Goal: Task Accomplishment & Management: Manage account settings

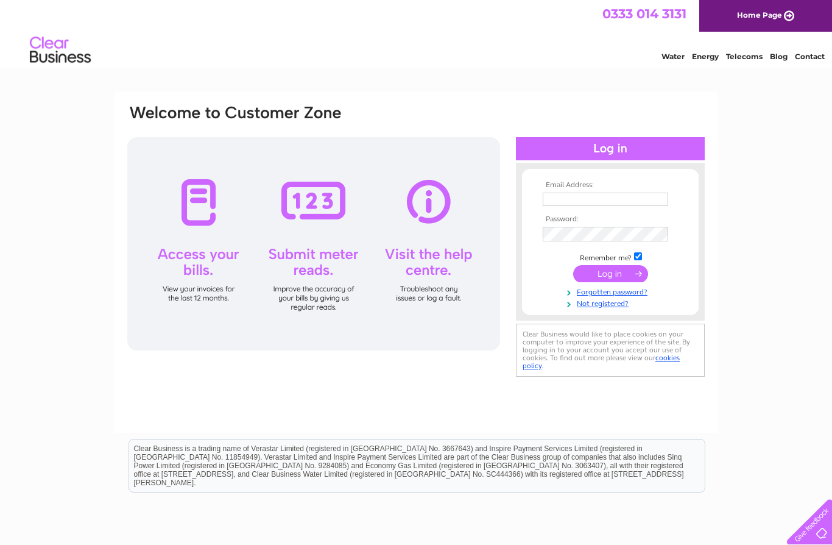
click at [573, 200] on input "text" at bounding box center [606, 199] width 126 height 13
type input "[EMAIL_ADDRESS][DOMAIN_NAME]"
click at [607, 281] on input "submit" at bounding box center [610, 274] width 75 height 17
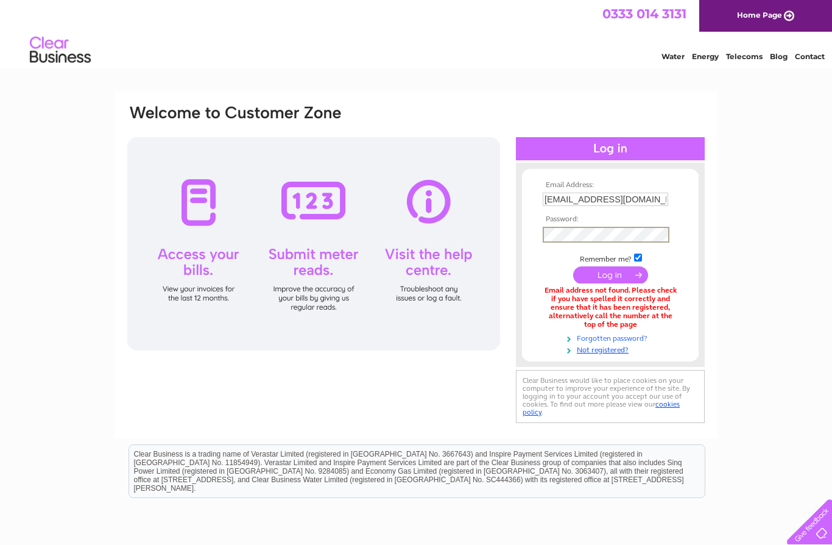
click at [625, 341] on link "Forgotten password?" at bounding box center [612, 338] width 138 height 12
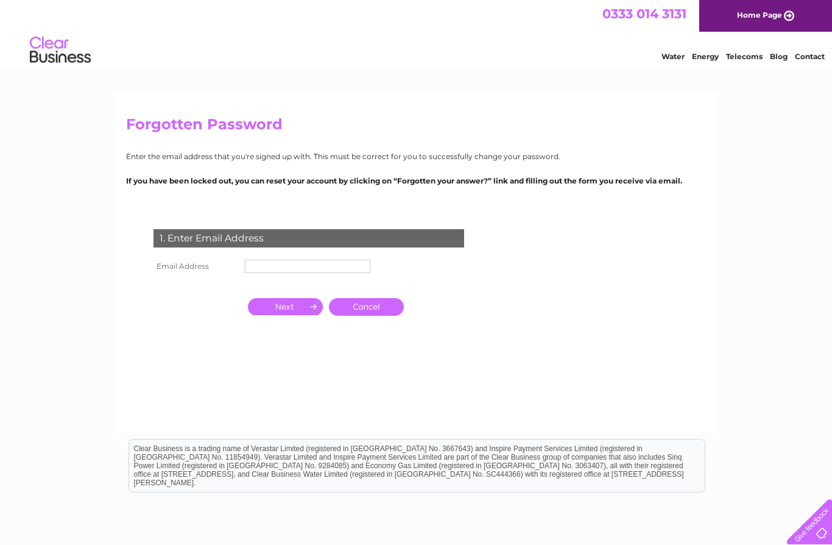
click at [269, 261] on input "text" at bounding box center [308, 266] width 126 height 13
type input "Chr"
type input "chr@yewtreeclinic.co.uk"
click at [288, 307] on input "button" at bounding box center [285, 306] width 75 height 17
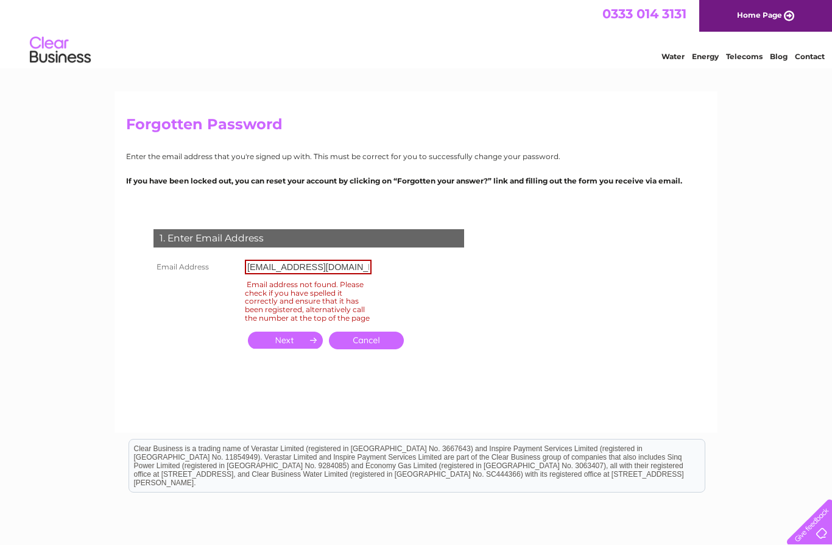
click at [357, 269] on input "chr@yewtreeclinic.co.uk" at bounding box center [308, 267] width 127 height 15
click at [372, 346] on link "Cancel" at bounding box center [366, 341] width 75 height 18
